Goal: Task Accomplishment & Management: Manage account settings

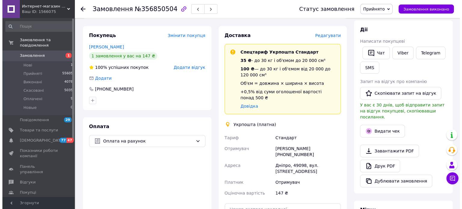
scroll to position [60, 0]
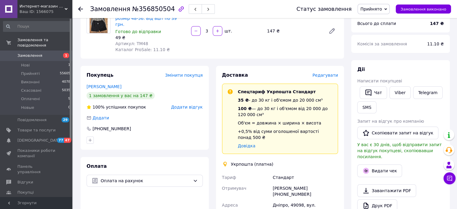
click at [333, 73] on span "Редагувати" at bounding box center [326, 75] width 26 height 5
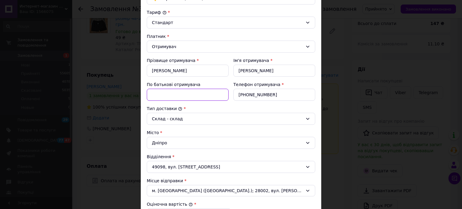
click at [167, 89] on input "По батькові отримувача" at bounding box center [188, 95] width 82 height 12
type input ".."
click at [235, 107] on div "Тип доставки *" at bounding box center [231, 109] width 168 height 6
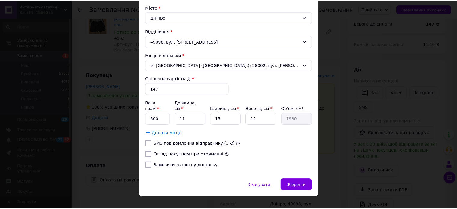
scroll to position [187, 0]
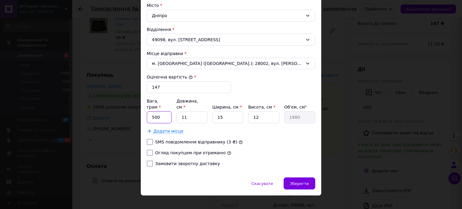
click at [161, 111] on input "500" at bounding box center [159, 117] width 25 height 12
type input "5"
type input "250"
click at [193, 111] on input "11" at bounding box center [191, 117] width 31 height 12
type input "1"
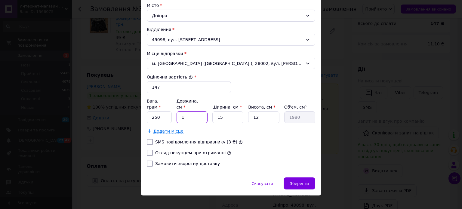
type input "180"
type input "19"
type input "3420"
type input "19"
click at [227, 111] on input "15" at bounding box center [227, 117] width 31 height 12
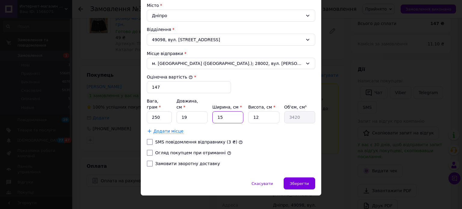
type input "1"
type input "228"
type input "19"
type input "4332"
type input "19"
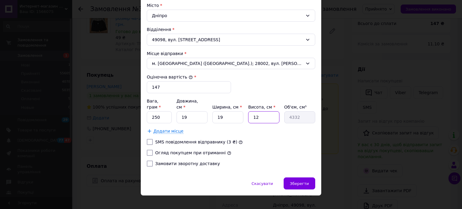
click at [267, 112] on input "12" at bounding box center [263, 117] width 31 height 12
type input "1"
type input "361"
type input "7"
type input "2527"
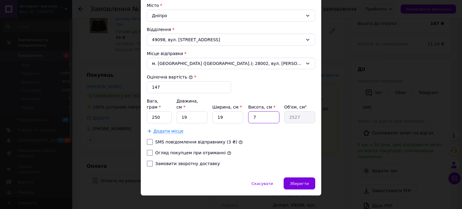
type input "7"
click at [174, 150] on label "Огляд покупцем при отриманні" at bounding box center [190, 152] width 70 height 5
click at [153, 150] on input "Огляд покупцем при отриманні" at bounding box center [150, 153] width 6 height 6
checkbox input "true"
click at [297, 181] on span "Зберегти" at bounding box center [299, 183] width 19 height 5
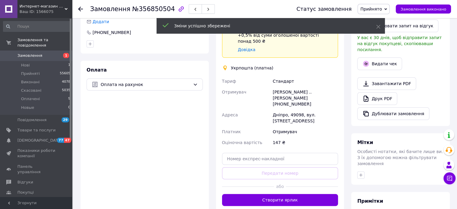
scroll to position [180, 0]
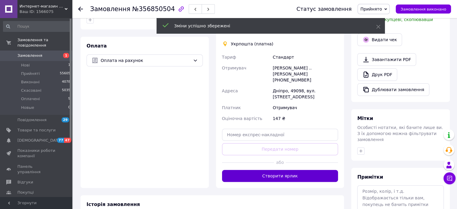
click at [296, 170] on button "Створити ярлик" at bounding box center [280, 176] width 116 height 12
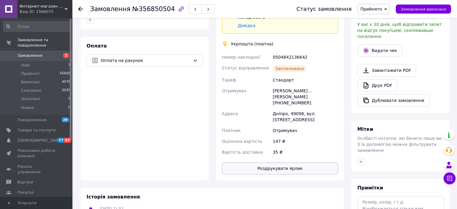
click at [263, 162] on button "Роздрукувати ярлик" at bounding box center [280, 168] width 116 height 12
click at [21, 53] on span "Замовлення" at bounding box center [29, 55] width 25 height 5
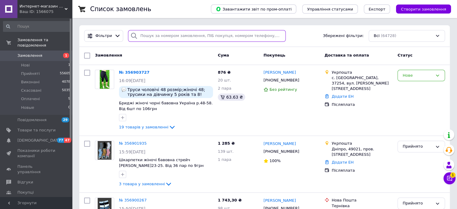
click at [155, 34] on input "search" at bounding box center [207, 36] width 158 height 12
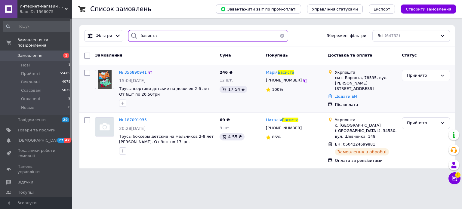
type input "басиста"
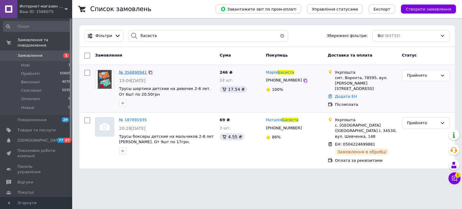
click at [136, 72] on span "№ 356890941" at bounding box center [133, 72] width 28 height 5
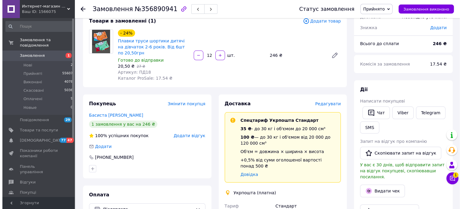
scroll to position [90, 0]
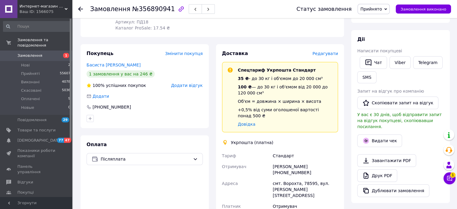
click at [328, 53] on span "Редагувати" at bounding box center [326, 53] width 26 height 5
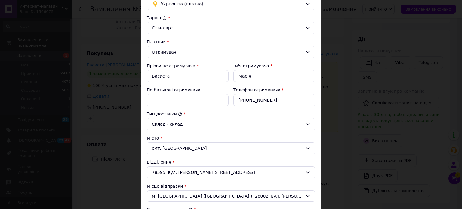
scroll to position [60, 0]
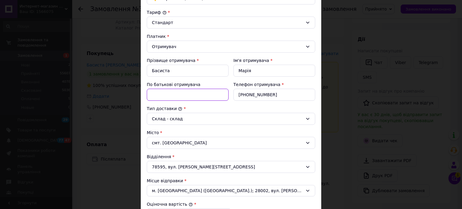
click at [165, 95] on input "По батькові отримувача" at bounding box center [188, 95] width 82 height 12
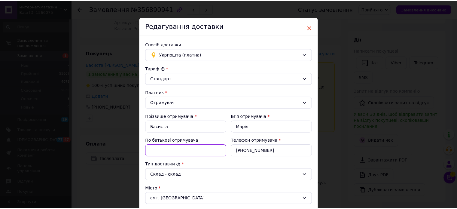
scroll to position [0, 0]
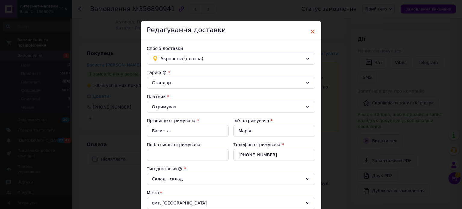
click at [311, 30] on span "×" at bounding box center [312, 31] width 5 height 10
